Goal: Information Seeking & Learning: Learn about a topic

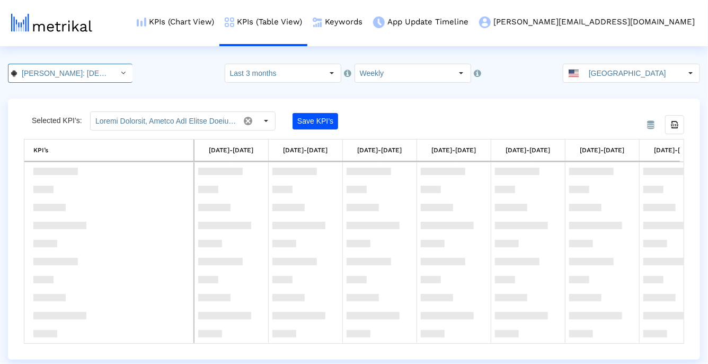
scroll to position [783, 0]
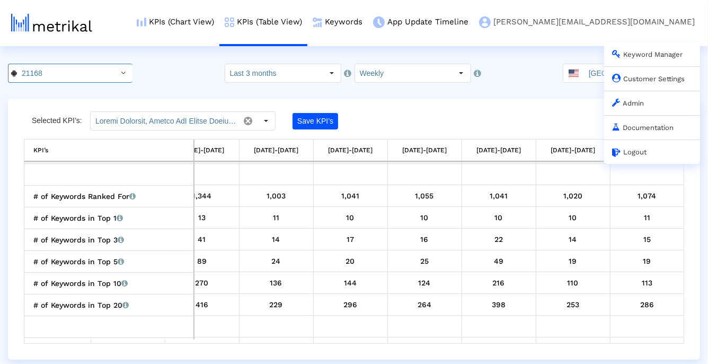
click at [628, 103] on link "Admin" at bounding box center [628, 103] width 32 height 8
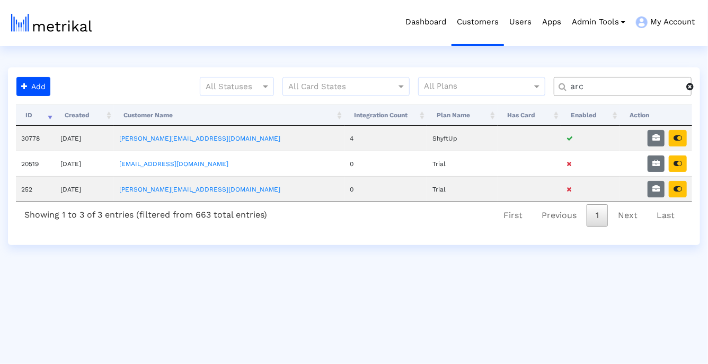
click at [592, 91] on input "arc" at bounding box center [625, 86] width 124 height 11
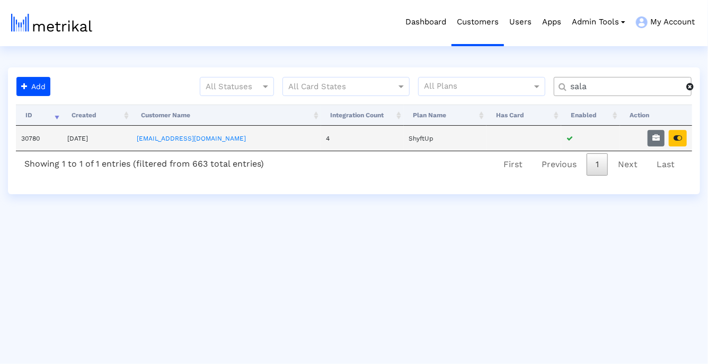
type input "sala"
click at [647, 133] on td at bounding box center [656, 138] width 72 height 25
click at [681, 136] on icon "button" at bounding box center [678, 137] width 8 height 7
click at [658, 134] on icon "button" at bounding box center [656, 137] width 7 height 7
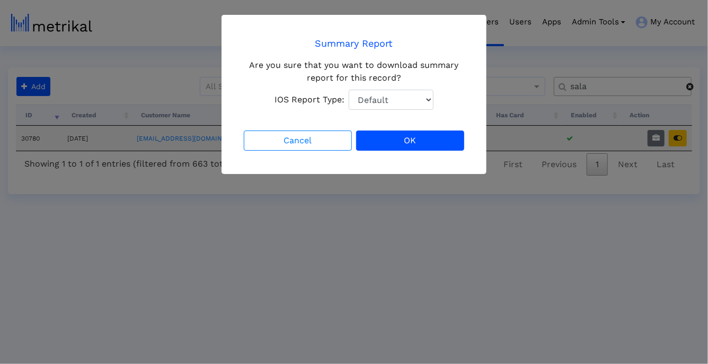
click at [431, 98] on select "Default Total Downloads New Downloads Redownloads" at bounding box center [391, 100] width 85 height 20
select select "1: 1"
click at [399, 142] on button "OK" at bounding box center [410, 140] width 108 height 20
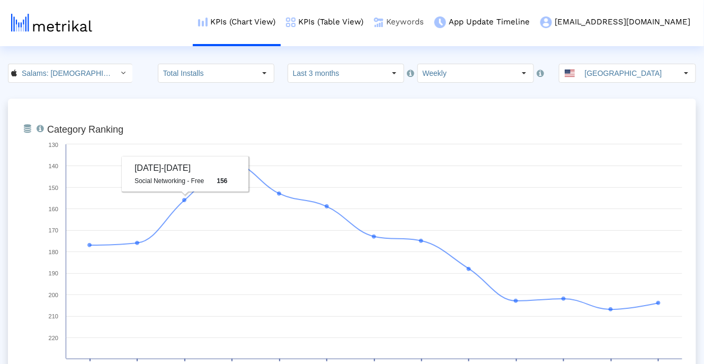
click at [429, 23] on link "Keywords" at bounding box center [399, 22] width 60 height 44
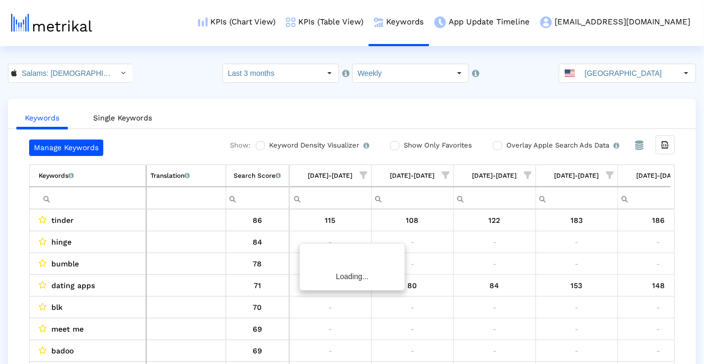
scroll to position [0, 686]
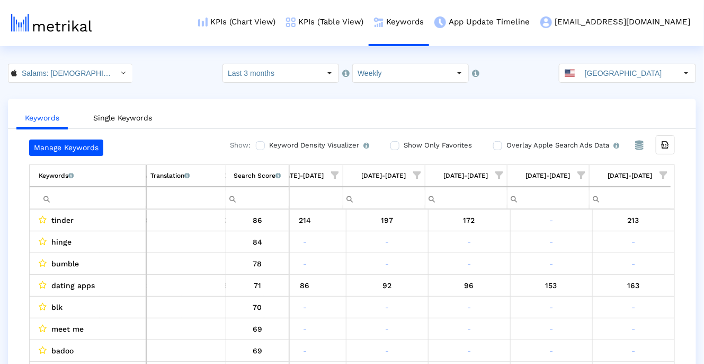
click at [667, 177] on span "Show filter options for column '08/03/25-08/09/25'" at bounding box center [663, 174] width 7 height 7
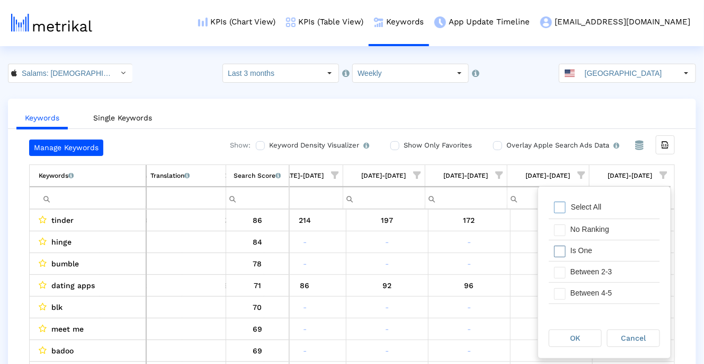
click at [595, 255] on div "Is One" at bounding box center [613, 250] width 95 height 21
click at [595, 268] on div "Between 2-3" at bounding box center [613, 271] width 95 height 21
click at [595, 268] on div "Between 4-5" at bounding box center [613, 269] width 95 height 21
click at [595, 288] on div "Between 6-10" at bounding box center [613, 290] width 95 height 21
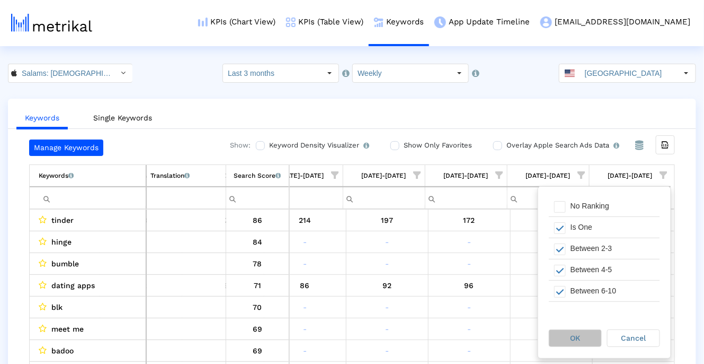
click at [575, 344] on div "OK" at bounding box center [576, 338] width 52 height 16
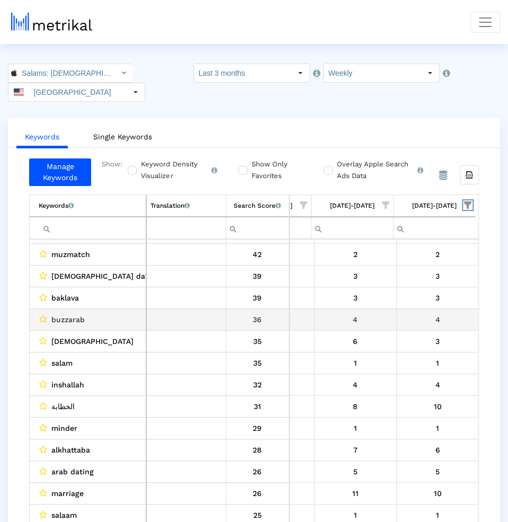
scroll to position [65, 882]
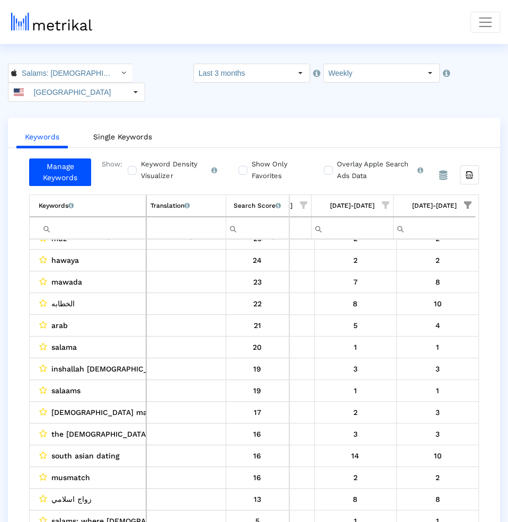
click at [57, 363] on span "muslim marriage" at bounding box center [109, 413] width 117 height 14
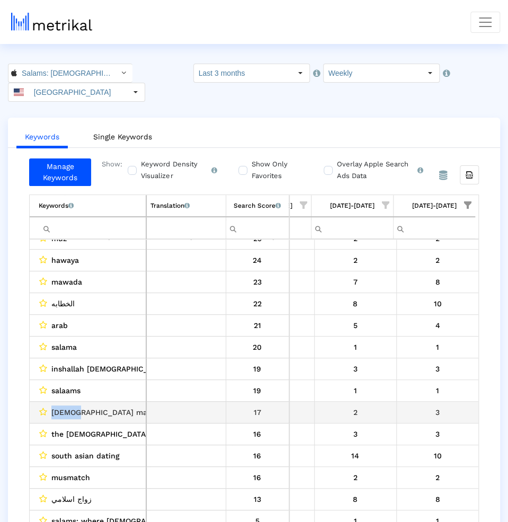
click at [57, 363] on span "muslim marriage" at bounding box center [109, 413] width 117 height 14
copy span "muslim"
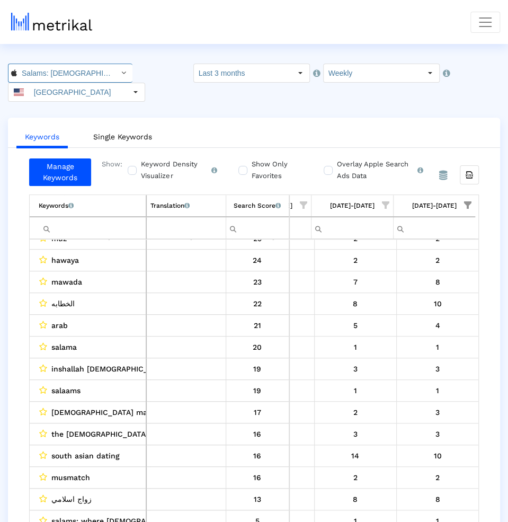
click at [72, 72] on input "Salams: Halal Muslim Marriage < 965359176 >" at bounding box center [64, 73] width 95 height 18
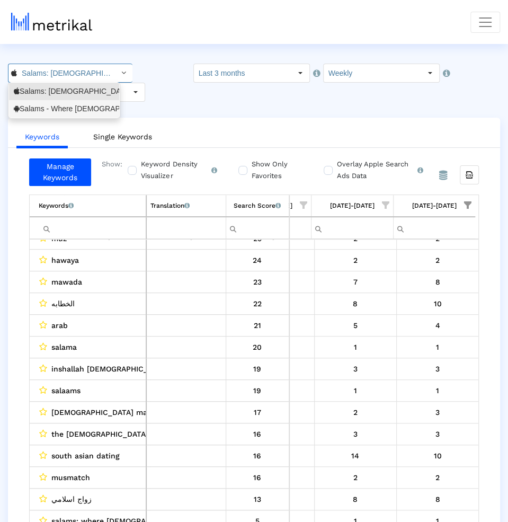
click at [68, 103] on div "Salams - Where Muslims Meet <com.minderapps.minder>" at bounding box center [64, 108] width 110 height 17
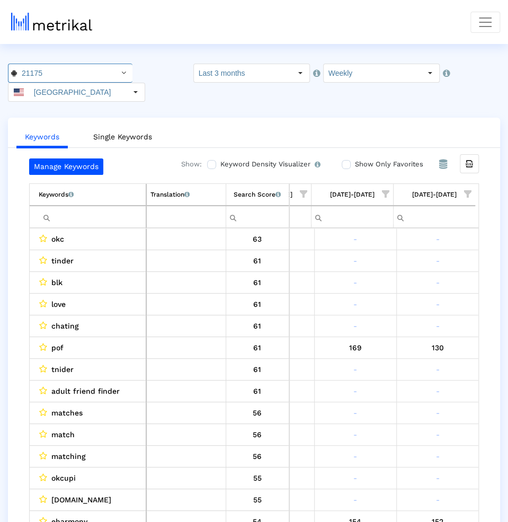
click at [465, 190] on span "Show filter options for column '08/03/25-08/09/25'" at bounding box center [467, 193] width 7 height 7
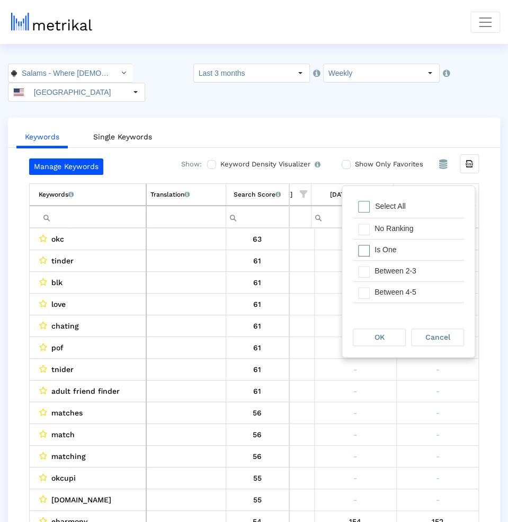
click at [404, 250] on div "Is One" at bounding box center [416, 250] width 95 height 21
click at [397, 276] on div "Between 2-3" at bounding box center [416, 271] width 95 height 21
click at [397, 287] on div "Between 4-5" at bounding box center [416, 292] width 95 height 21
click at [397, 287] on div "Between 6-10" at bounding box center [416, 289] width 95 height 21
click at [391, 336] on div "OK" at bounding box center [380, 337] width 52 height 16
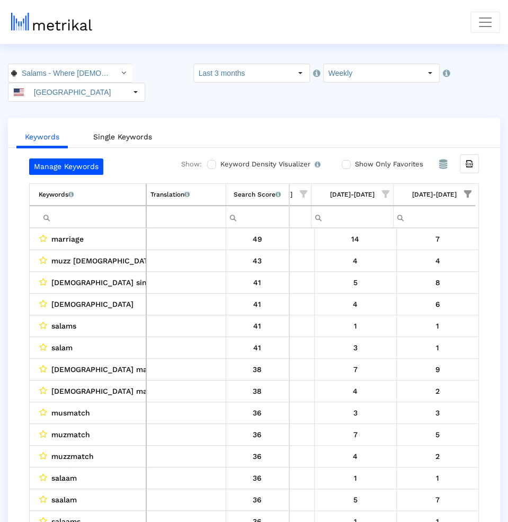
click at [56, 363] on span "muslim matchmaker" at bounding box center [116, 391] width 131 height 14
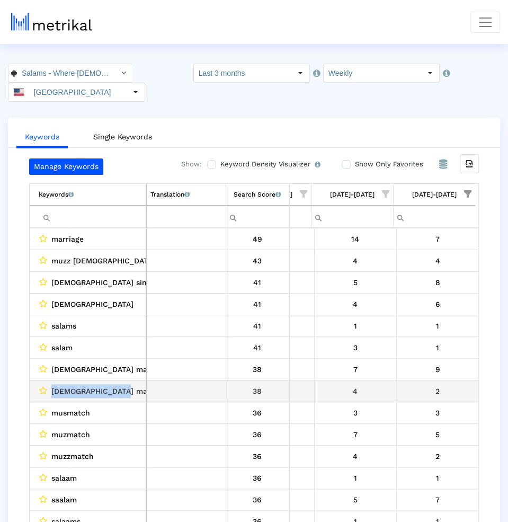
drag, startPoint x: 57, startPoint y: 367, endPoint x: 109, endPoint y: 367, distance: 52.5
click at [109, 363] on span "muslim matchmaker" at bounding box center [116, 391] width 131 height 14
copy span "muslim matchmaker"
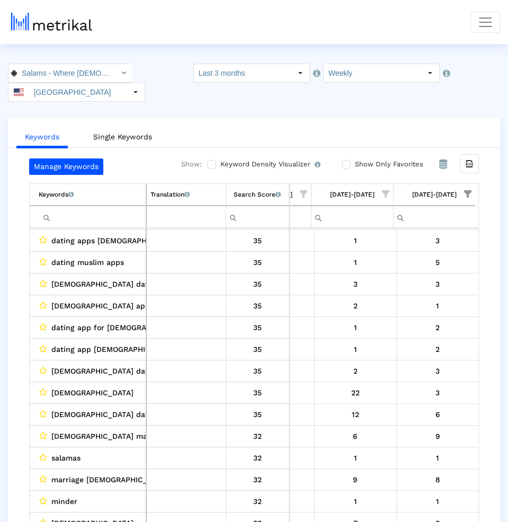
scroll to position [370, 0]
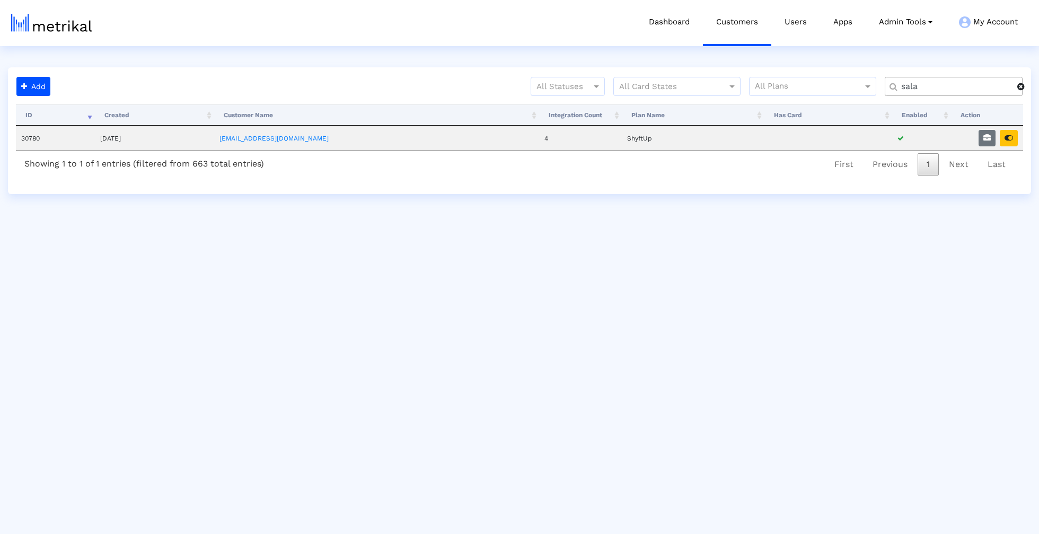
click at [927, 82] on input "sala" at bounding box center [956, 86] width 124 height 11
type input "nurx"
click at [986, 144] on button "button" at bounding box center [987, 138] width 17 height 16
select select "1: 1"
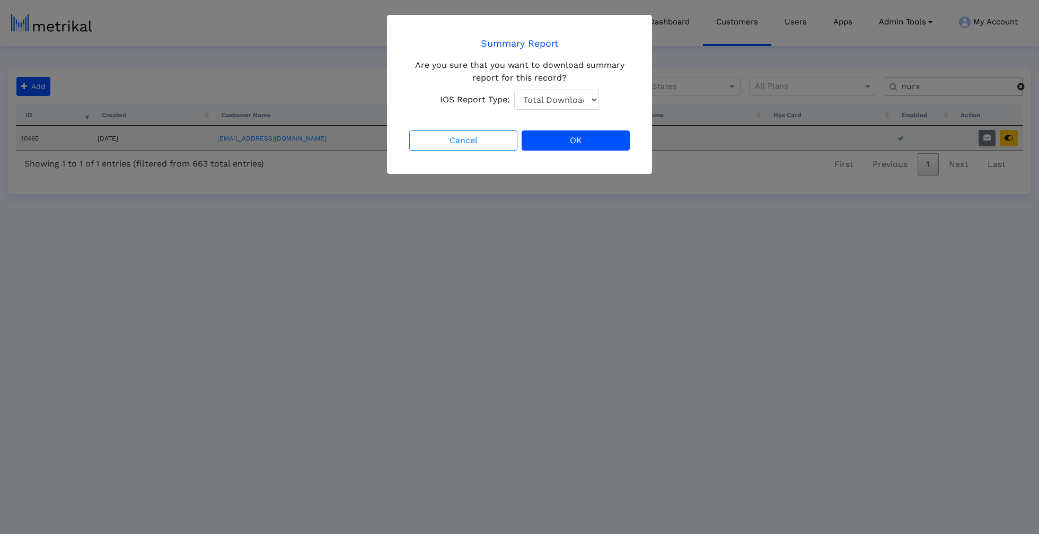
click at [549, 151] on div "Cancel OK" at bounding box center [519, 140] width 225 height 24
click at [548, 139] on button "OK" at bounding box center [576, 140] width 108 height 20
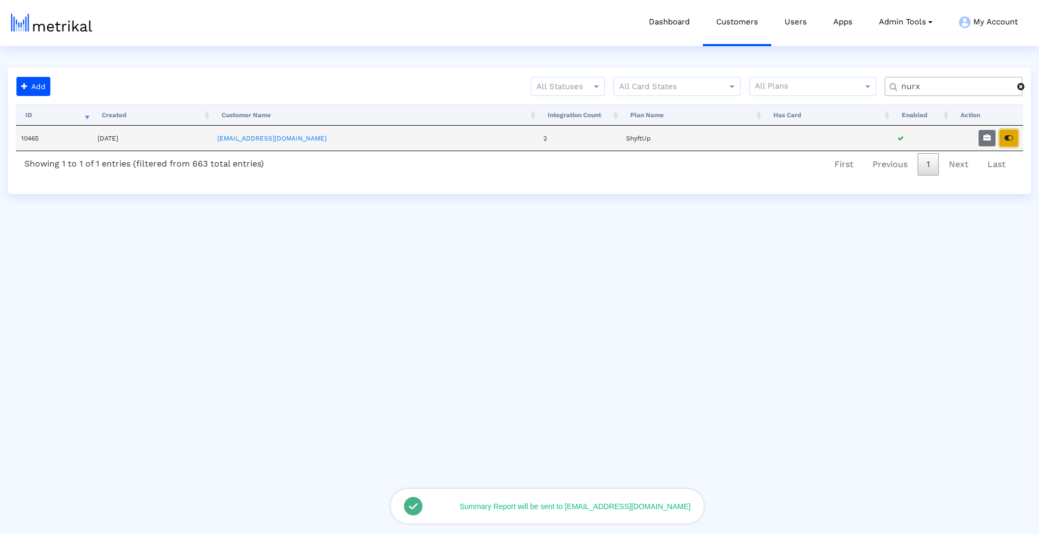
click at [1015, 137] on button "button" at bounding box center [1009, 138] width 18 height 16
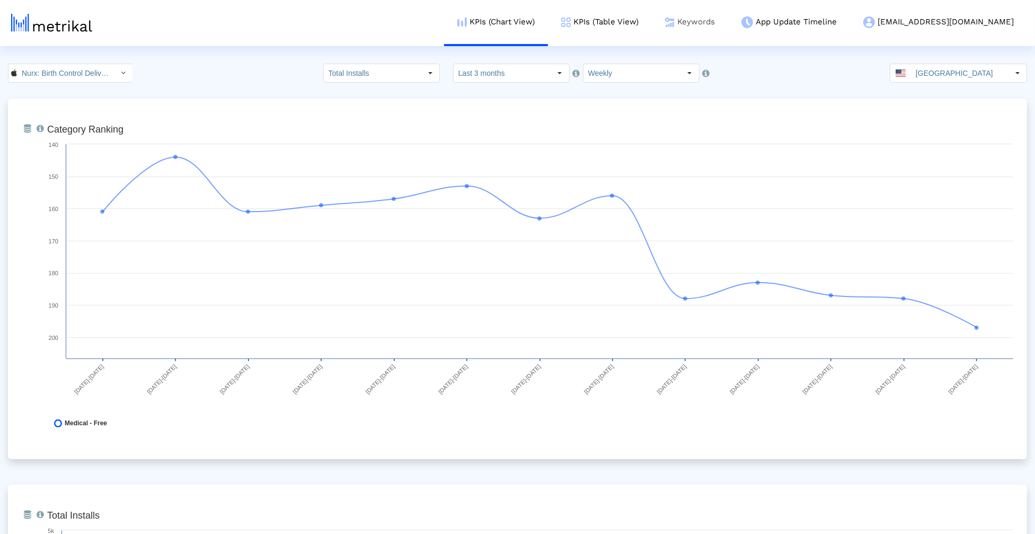
click at [728, 28] on link "Keywords" at bounding box center [690, 22] width 76 height 44
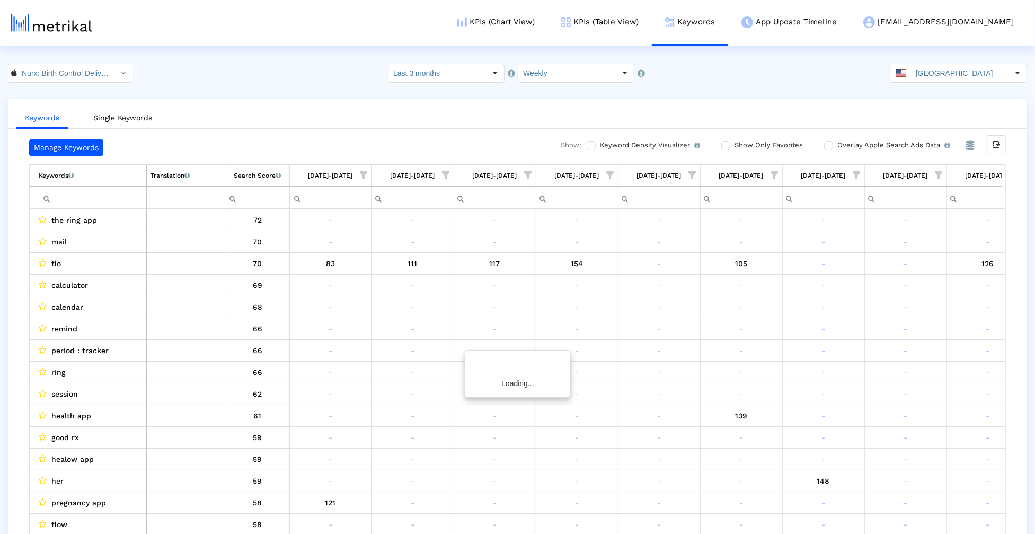
scroll to position [0, 355]
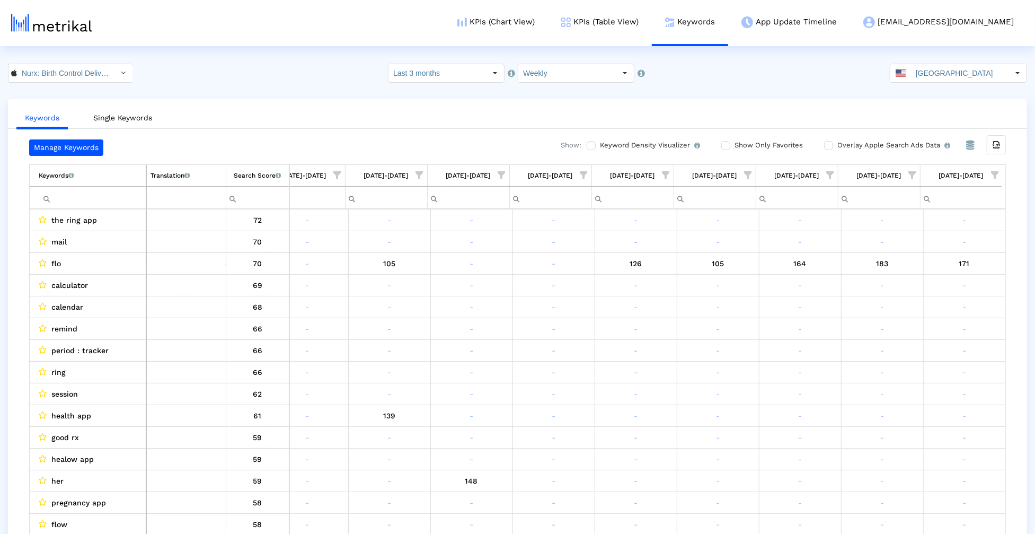
click at [739, 142] on label "Show Only Favorites" at bounding box center [767, 145] width 71 height 12
click at [728, 142] on input "Show Only Favorites" at bounding box center [724, 145] width 7 height 7
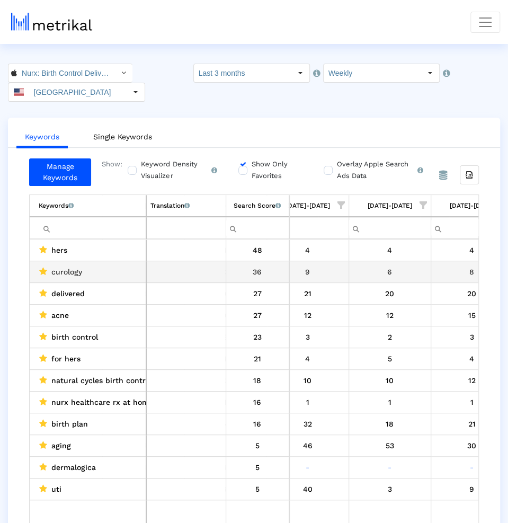
scroll to position [0, 878]
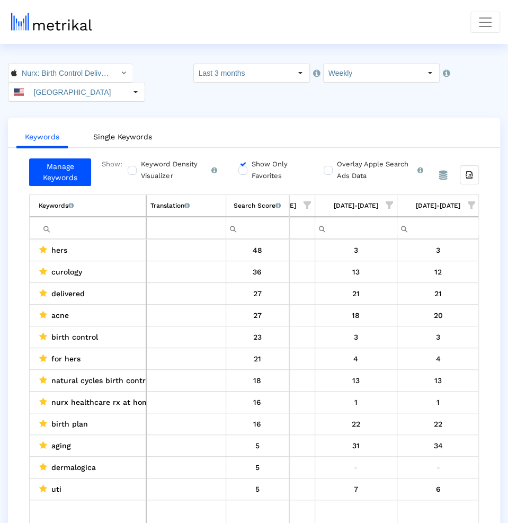
click at [236, 158] on div "Show: Keyword Density Visualizer Turn this on to view where and when each keywo…" at bounding box center [285, 172] width 388 height 28
click at [242, 161] on input "Show Only Favorites" at bounding box center [242, 164] width 7 height 7
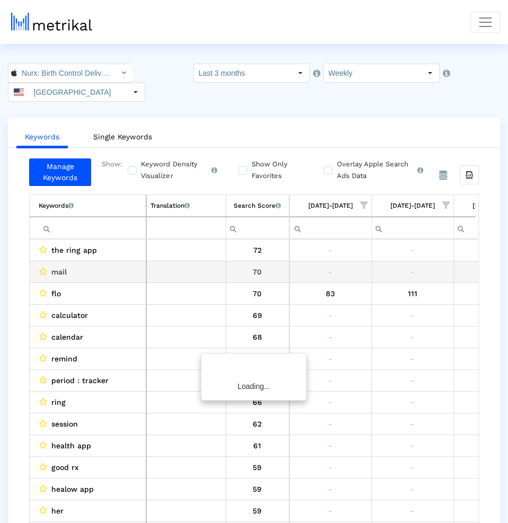
scroll to position [0, 882]
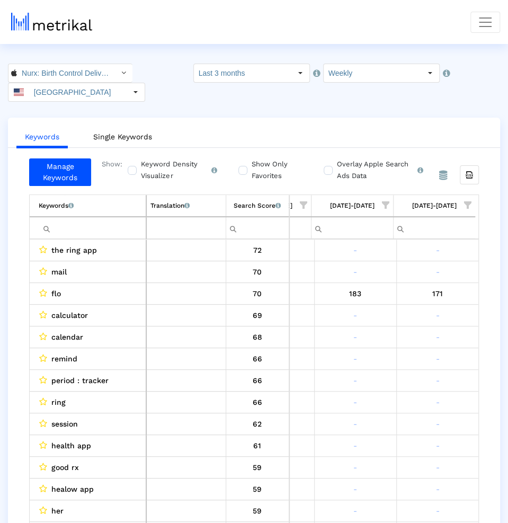
click at [467, 195] on td "[DATE]-[DATE]" at bounding box center [434, 206] width 82 height 22
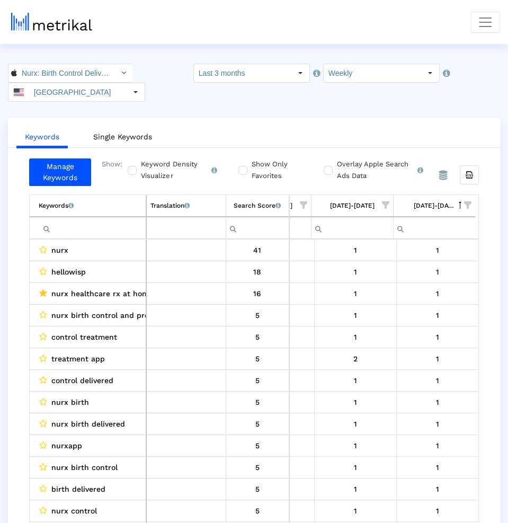
click at [466, 201] on span "Show filter options for column '08/03/25-08/09/25'" at bounding box center [467, 204] width 7 height 7
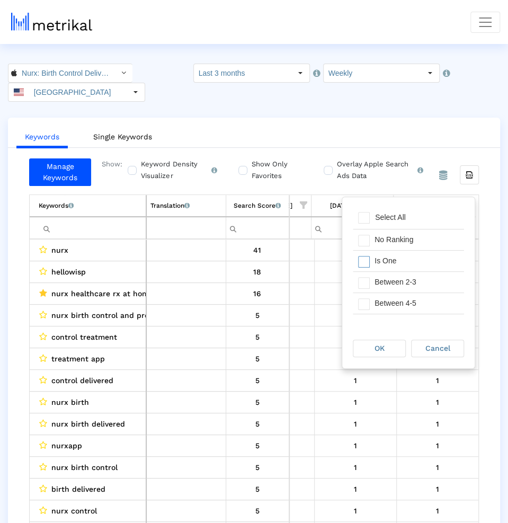
click at [418, 265] on div "Is One" at bounding box center [416, 261] width 95 height 21
click at [418, 281] on div "Between 2-3" at bounding box center [416, 282] width 95 height 21
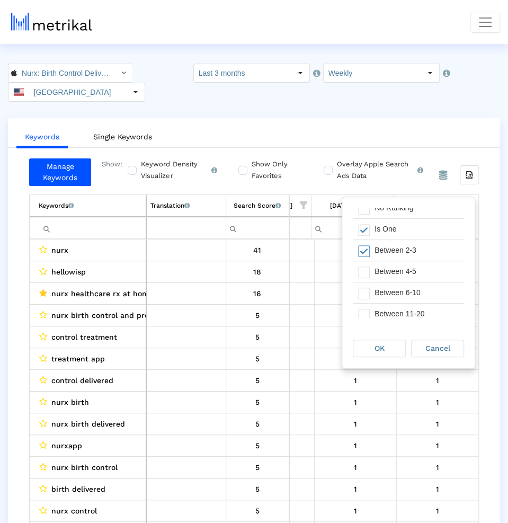
scroll to position [39, 0]
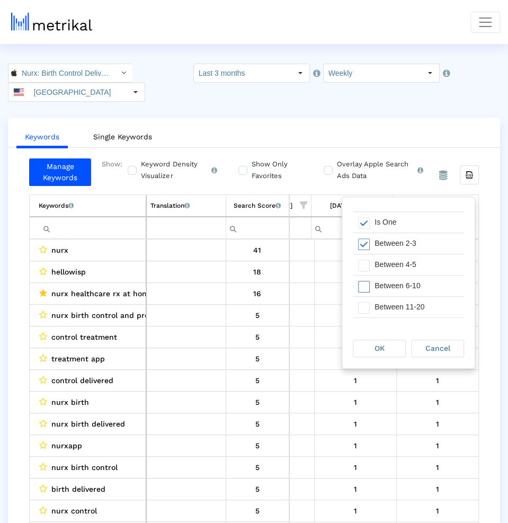
click at [417, 283] on div "Between 6-10" at bounding box center [416, 286] width 95 height 21
click at [415, 269] on div "Between 4-5" at bounding box center [416, 264] width 95 height 21
click at [389, 343] on div "OK" at bounding box center [380, 348] width 52 height 16
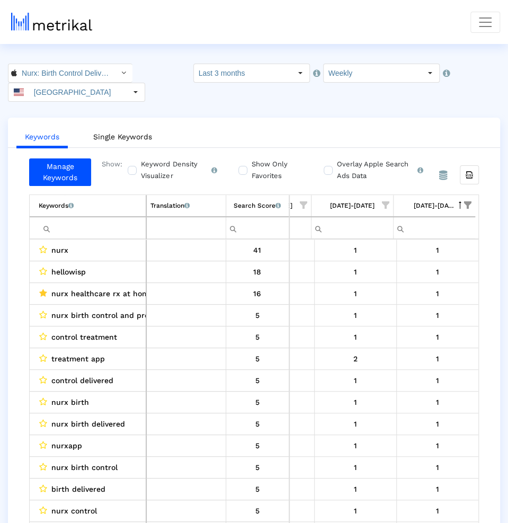
click at [258, 199] on div "Search Score An estimate of relative search volume of each keyword. It is on a …" at bounding box center [257, 206] width 47 height 14
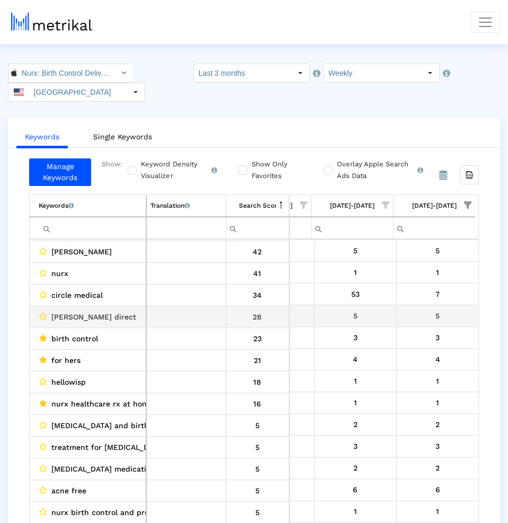
scroll to position [21, 0]
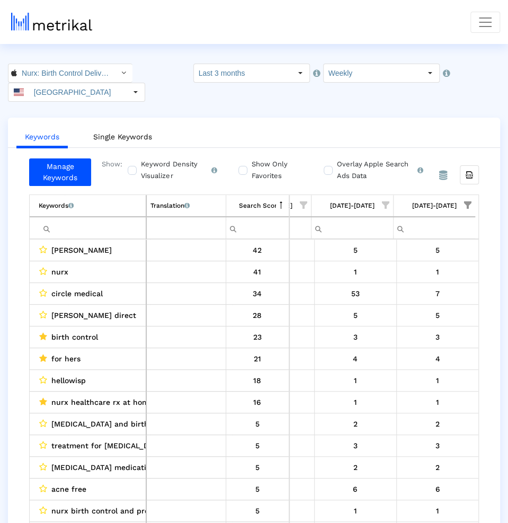
click at [54, 287] on span "circle medical" at bounding box center [76, 294] width 51 height 14
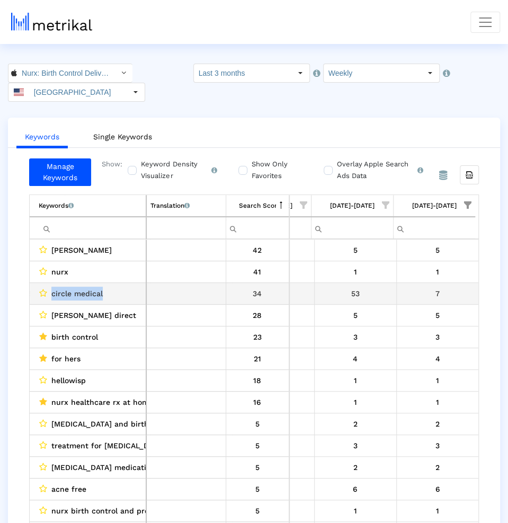
drag, startPoint x: 57, startPoint y: 273, endPoint x: 81, endPoint y: 272, distance: 23.9
click at [81, 287] on span "circle medical" at bounding box center [76, 294] width 51 height 14
copy span "circle medical"
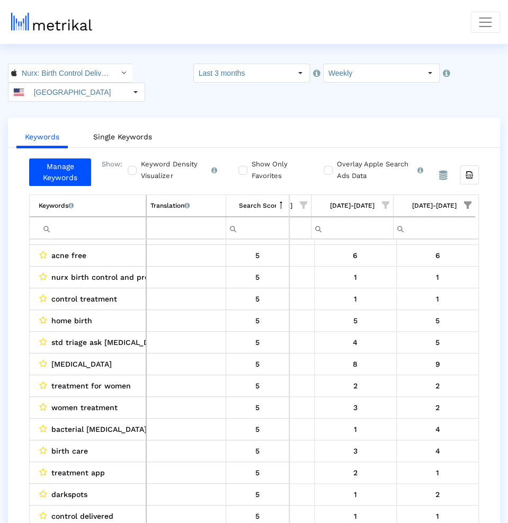
scroll to position [261, 882]
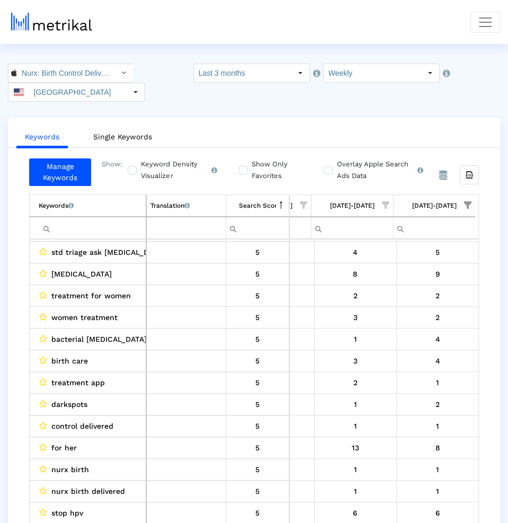
click at [55, 311] on span "women treatment" at bounding box center [84, 318] width 66 height 14
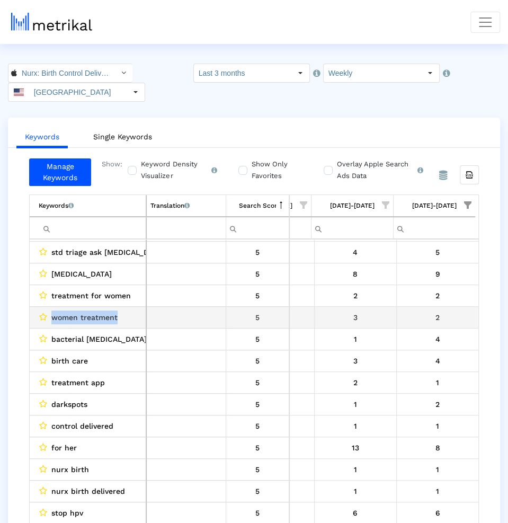
drag, startPoint x: 65, startPoint y: 296, endPoint x: 92, endPoint y: 296, distance: 27.6
click at [92, 311] on span "women treatment" at bounding box center [84, 318] width 66 height 14
copy span "women treatment"
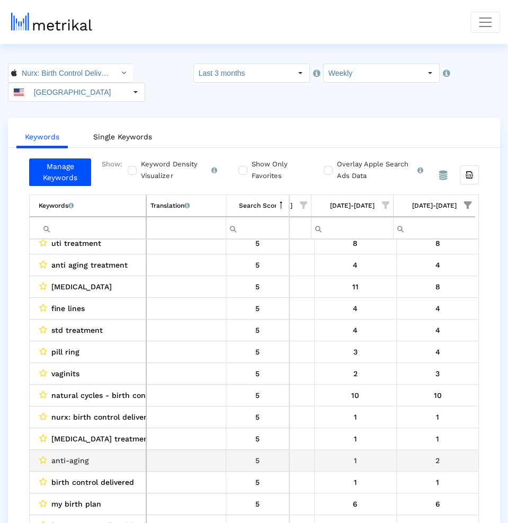
click at [54, 454] on span "anti-aging" at bounding box center [70, 461] width 38 height 14
drag, startPoint x: 54, startPoint y: 442, endPoint x: 76, endPoint y: 442, distance: 22.3
click at [77, 454] on span "anti-aging" at bounding box center [70, 461] width 38 height 14
copy span "anti-aging"
